Goal: Communication & Community: Ask a question

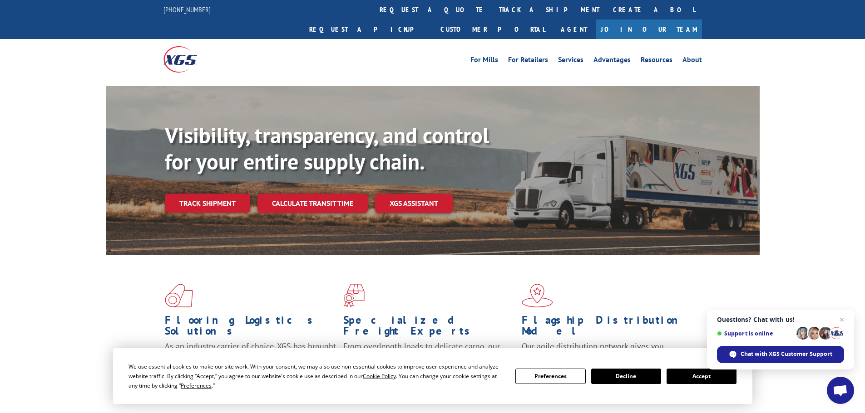
drag, startPoint x: 226, startPoint y: 184, endPoint x: 236, endPoint y: 99, distance: 85.9
click at [226, 194] on link "Track shipment" at bounding box center [207, 203] width 85 height 19
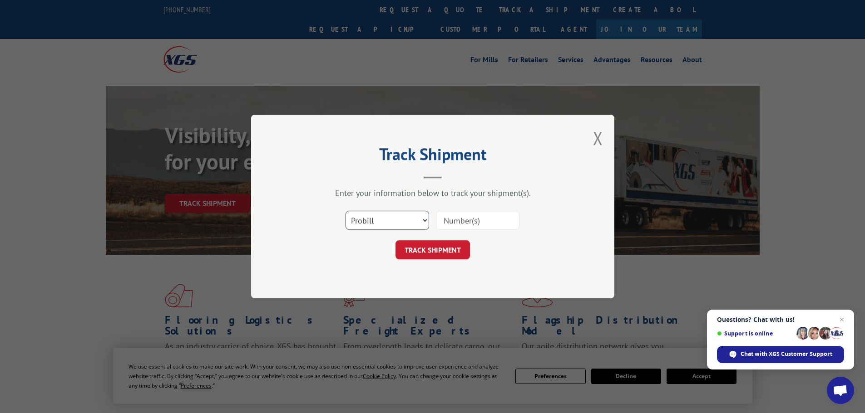
click at [395, 219] on select "Select category... Probill BOL PO" at bounding box center [387, 220] width 84 height 19
select select "po"
click at [345, 211] on select "Select category... Probill BOL PO" at bounding box center [387, 220] width 84 height 19
click at [458, 221] on input at bounding box center [478, 220] width 84 height 19
paste input "[PERSON_NAME]"
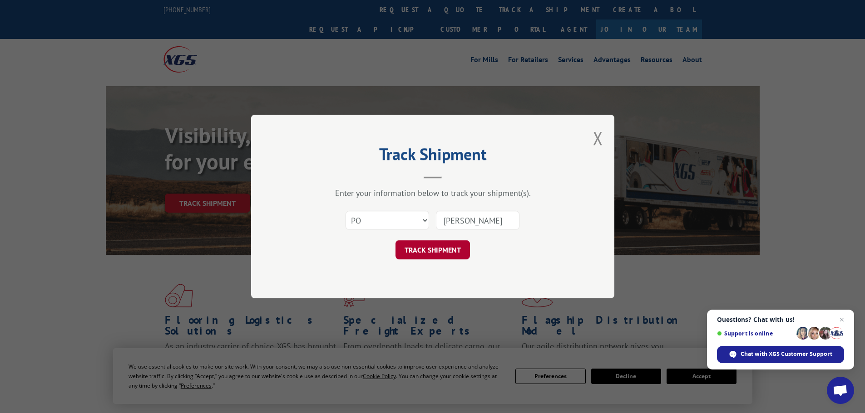
type input "[PERSON_NAME]"
click at [448, 251] on button "TRACK SHIPMENT" at bounding box center [432, 250] width 74 height 19
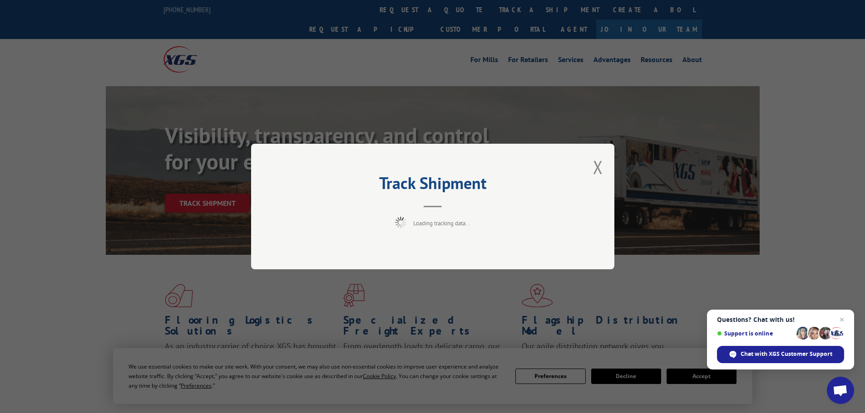
drag, startPoint x: 386, startPoint y: 290, endPoint x: 386, endPoint y: 282, distance: 8.2
click at [385, 290] on div "Track Shipment Loading tracking data..." at bounding box center [432, 206] width 865 height 413
drag, startPoint x: 217, startPoint y: 304, endPoint x: 601, endPoint y: 176, distance: 404.6
click at [238, 290] on div "Track Shipment Loading tracking data..." at bounding box center [432, 206] width 865 height 413
drag, startPoint x: 592, startPoint y: 169, endPoint x: 597, endPoint y: 169, distance: 5.0
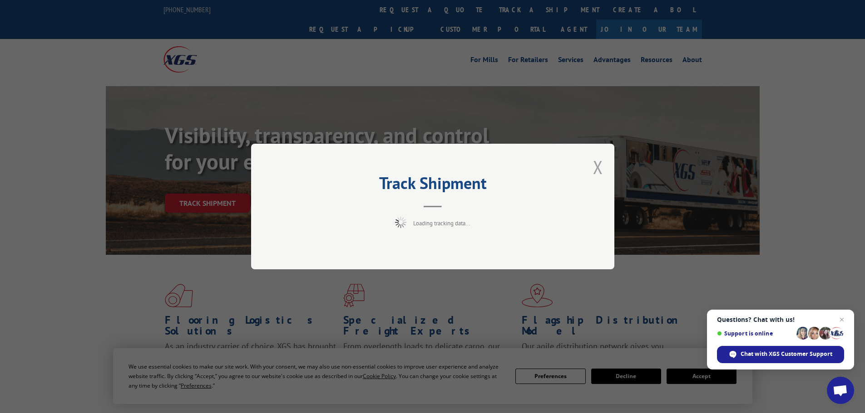
click at [594, 169] on div "Track Shipment Loading tracking data..." at bounding box center [432, 207] width 363 height 126
click at [597, 169] on button "Close modal" at bounding box center [598, 167] width 10 height 24
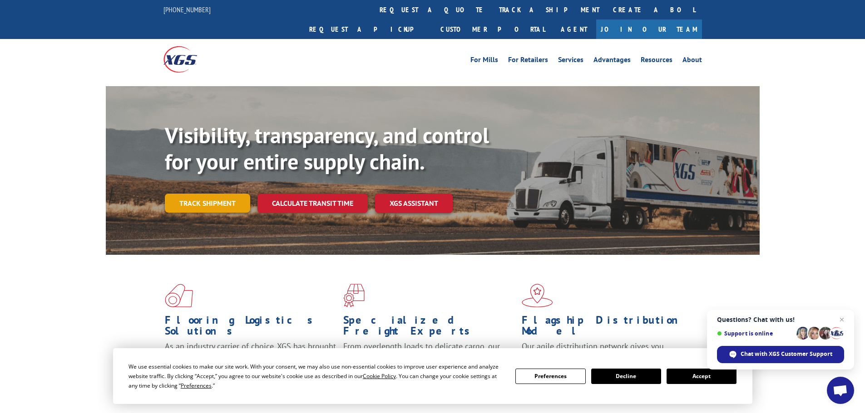
click at [216, 194] on link "Track shipment" at bounding box center [207, 203] width 85 height 19
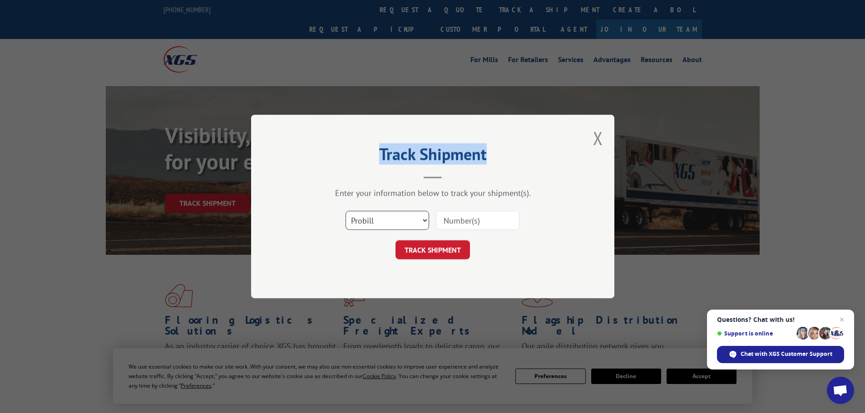
click at [409, 219] on select "Select category... Probill BOL PO" at bounding box center [387, 220] width 84 height 19
select select "po"
click at [345, 211] on select "Select category... Probill BOL PO" at bounding box center [387, 220] width 84 height 19
click at [472, 222] on input at bounding box center [478, 220] width 84 height 19
paste input "49510570"
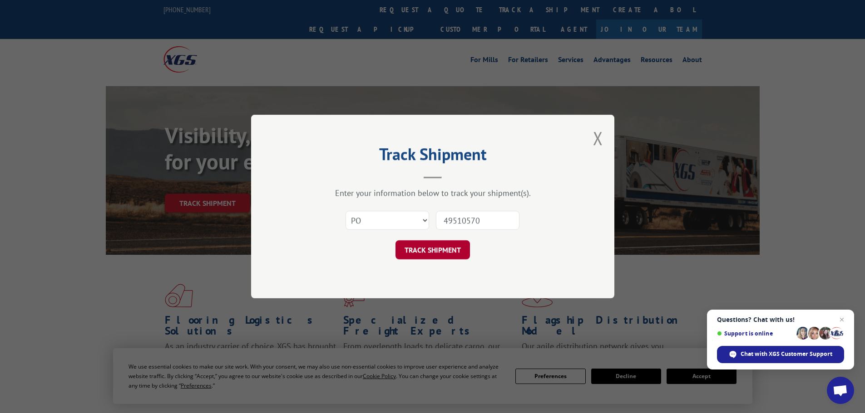
type input "49510570"
click at [442, 247] on button "TRACK SHIPMENT" at bounding box center [432, 250] width 74 height 19
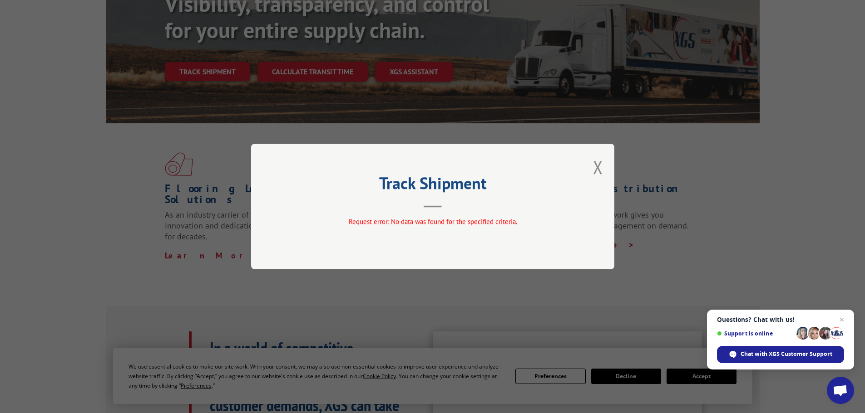
scroll to position [136, 0]
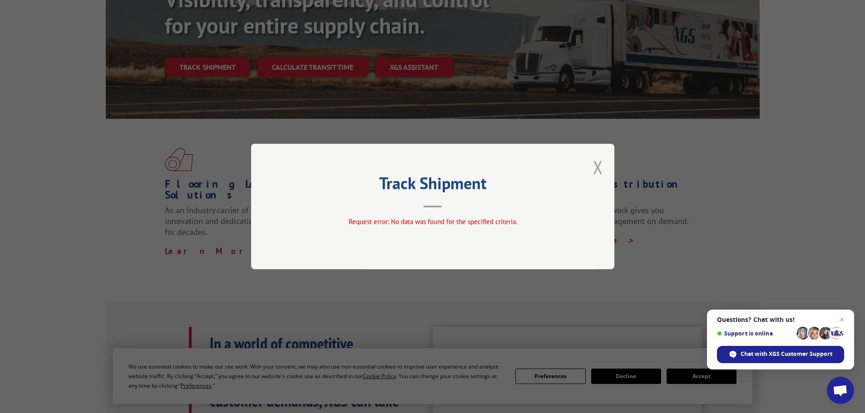
click at [594, 171] on button "Close modal" at bounding box center [598, 167] width 10 height 24
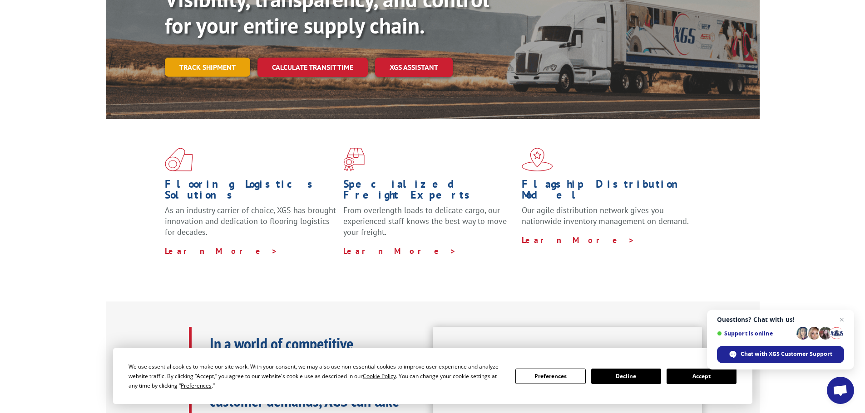
click at [200, 58] on link "Track shipment" at bounding box center [207, 67] width 85 height 19
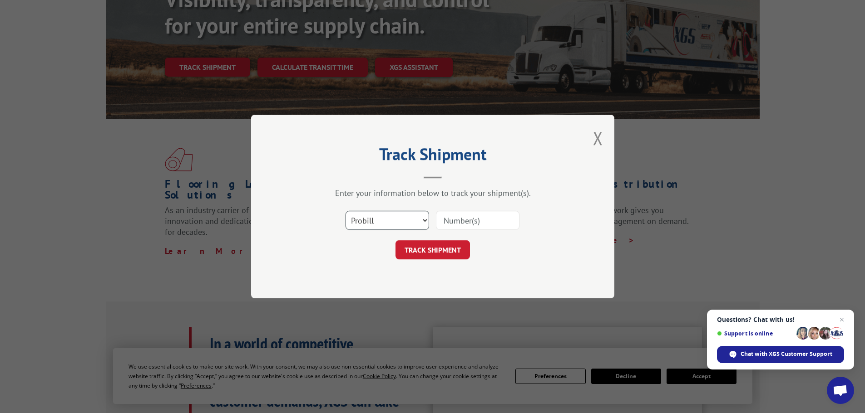
drag, startPoint x: 412, startPoint y: 213, endPoint x: 410, endPoint y: 221, distance: 8.0
click at [412, 213] on select "Select category... Probill BOL PO" at bounding box center [387, 220] width 84 height 19
select select "po"
click at [345, 211] on select "Select category... Probill BOL PO" at bounding box center [387, 220] width 84 height 19
click at [487, 220] on input at bounding box center [478, 220] width 84 height 19
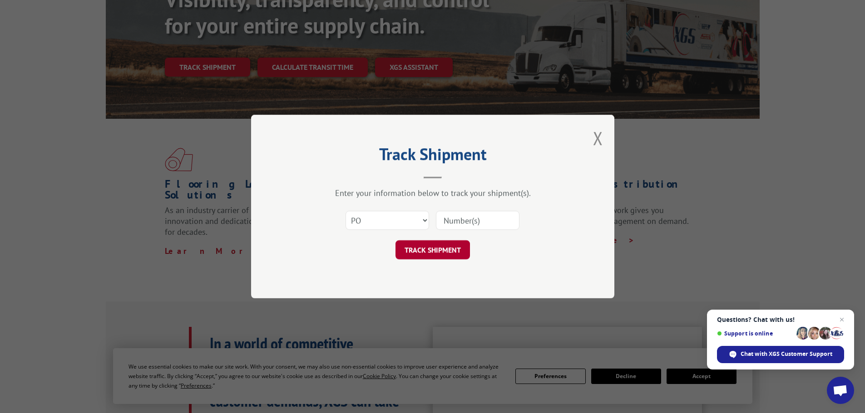
paste input "49510570"
type input "49510570"
click at [449, 251] on button "TRACK SHIPMENT" at bounding box center [432, 250] width 74 height 19
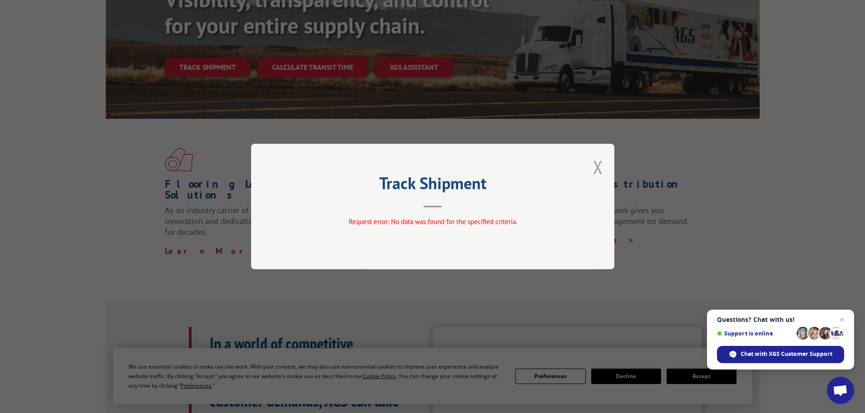
click at [595, 169] on button "Close modal" at bounding box center [598, 167] width 10 height 24
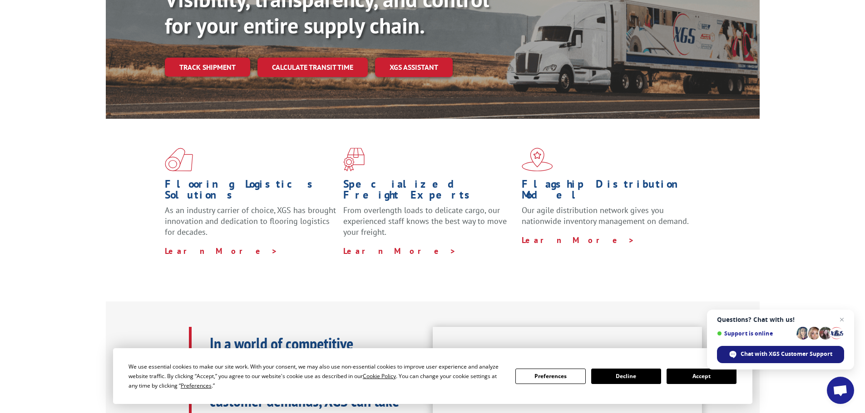
click at [756, 350] on div "Chat with XGS Customer Support" at bounding box center [780, 354] width 127 height 17
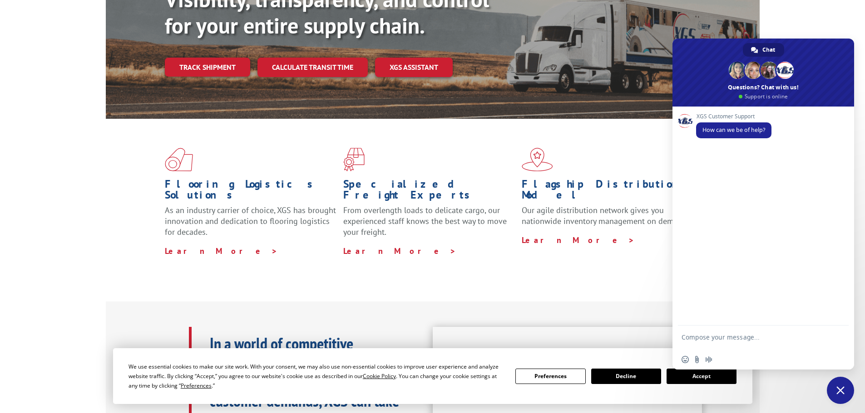
click at [730, 342] on textarea "Compose your message..." at bounding box center [752, 342] width 143 height 16
type textarea "Hello,"
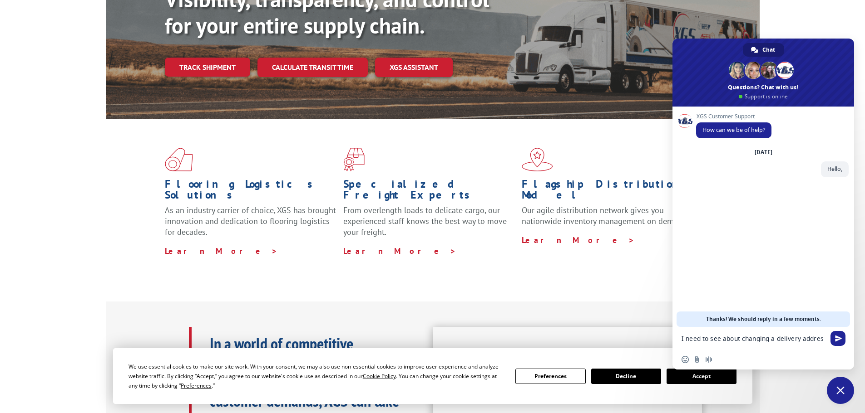
type textarea "I need to see about changing a delivery address"
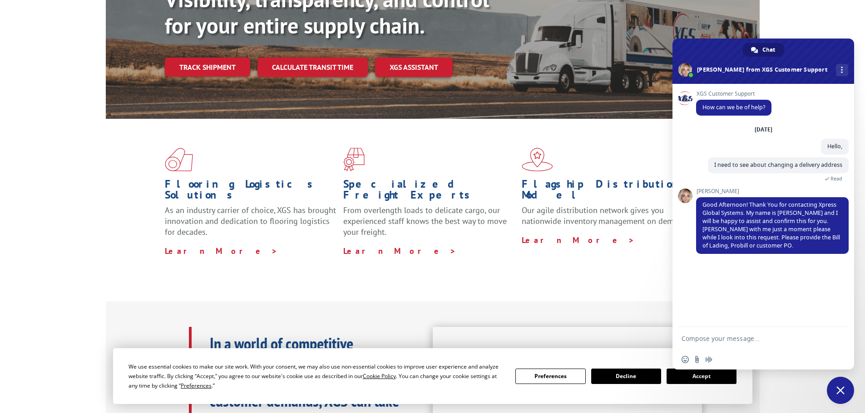
click at [729, 339] on textarea "Compose your message..." at bounding box center [752, 339] width 143 height 8
paste textarea "49510570"
type textarea "Customer PO 49510570"
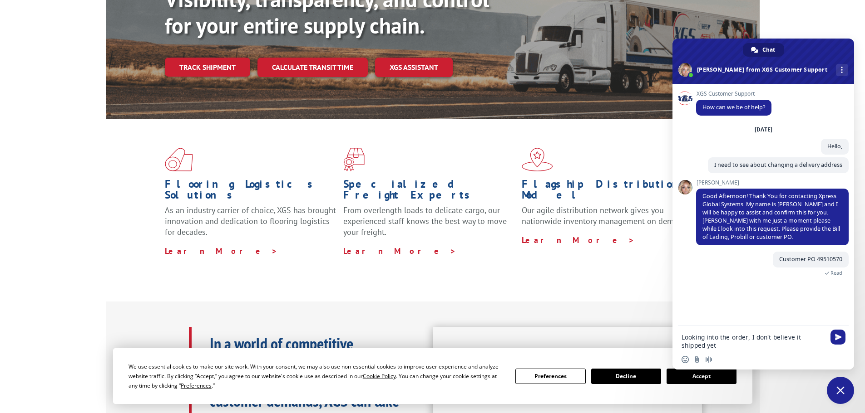
click at [680, 337] on div "Looking into the order, I don't believe it shipped yet" at bounding box center [763, 339] width 182 height 26
click at [681, 338] on textarea "Looking into the order, I don't believe it shipped yet" at bounding box center [752, 342] width 143 height 16
click at [780, 338] on textarea "Sorry, I just looked into the order, I don't believe it shipped yet" at bounding box center [752, 342] width 143 height 16
type textarea "Sorry, I just looked into the order and I don't believe it shipped yet"
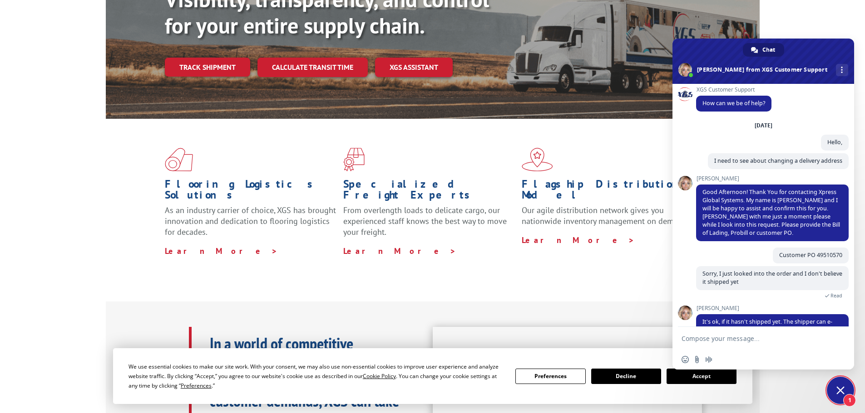
scroll to position [50, 0]
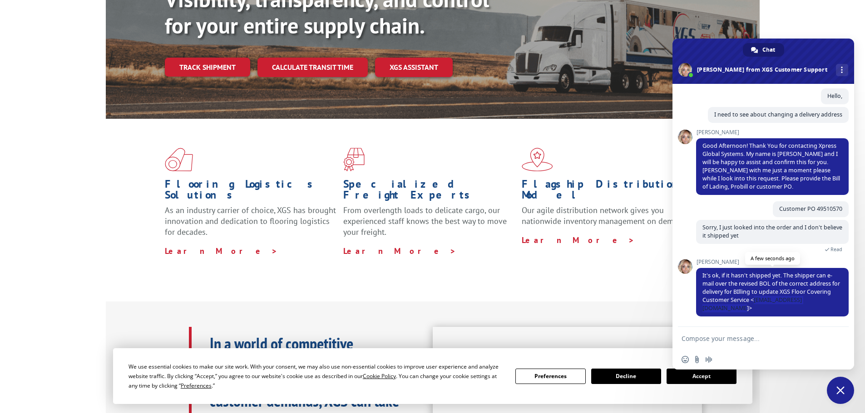
drag, startPoint x: 788, startPoint y: 310, endPoint x: 707, endPoint y: 309, distance: 81.7
click at [707, 309] on span "It's ok, if it hasn't shipped yet. The shipper can e-mail over the revised BOL …" at bounding box center [771, 292] width 138 height 40
copy span "[EMAIL_ADDRESS][DOMAIN_NAME]"
click at [732, 348] on form at bounding box center [752, 339] width 143 height 25
click at [731, 338] on textarea "Compose your message..." at bounding box center [752, 339] width 143 height 8
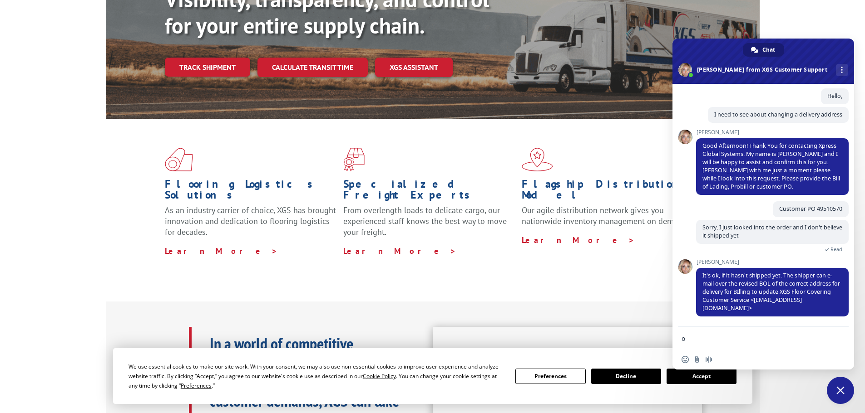
type textarea "ok"
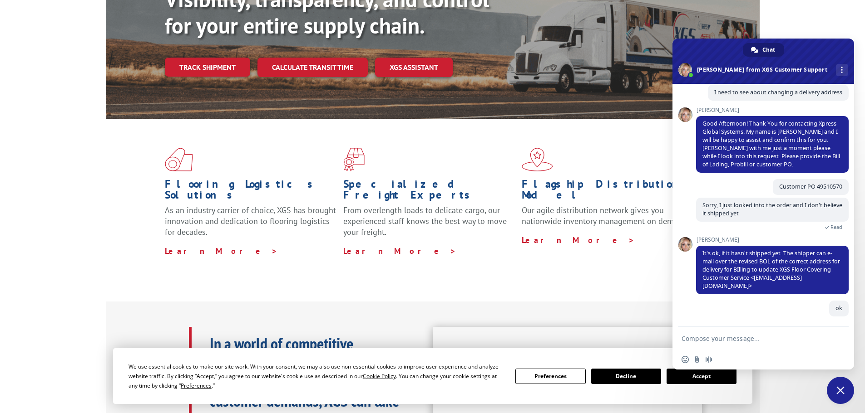
scroll to position [73, 0]
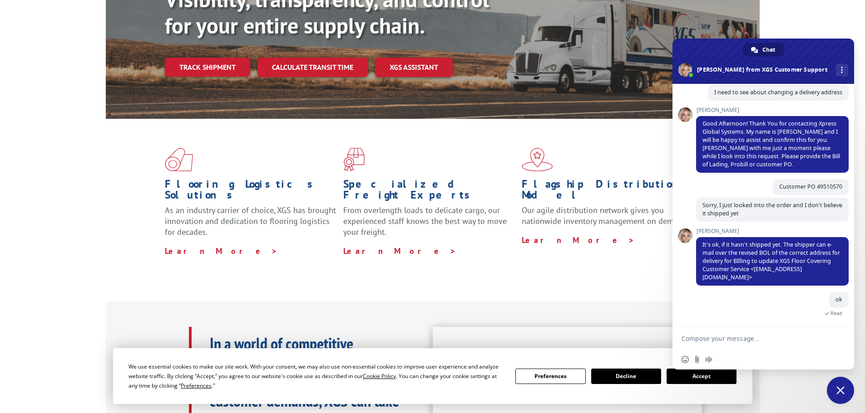
click at [710, 339] on textarea "Compose your message..." at bounding box center [752, 339] width 143 height 8
type textarea "I'll keep an eye amd reach out when it ships"
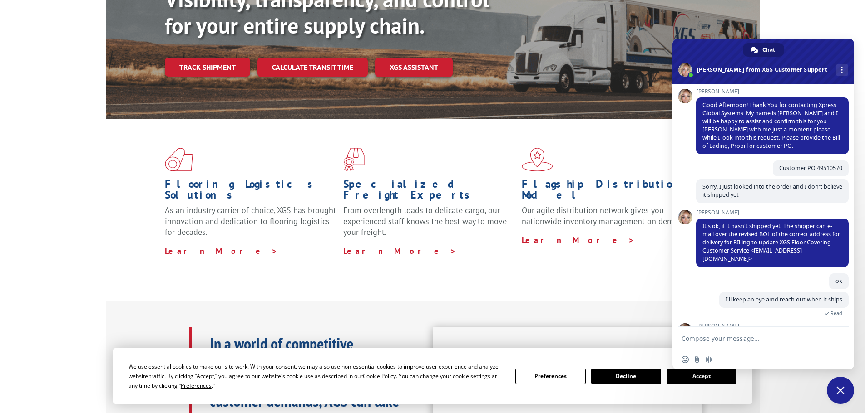
scroll to position [182, 0]
